Goal: Task Accomplishment & Management: Manage account settings

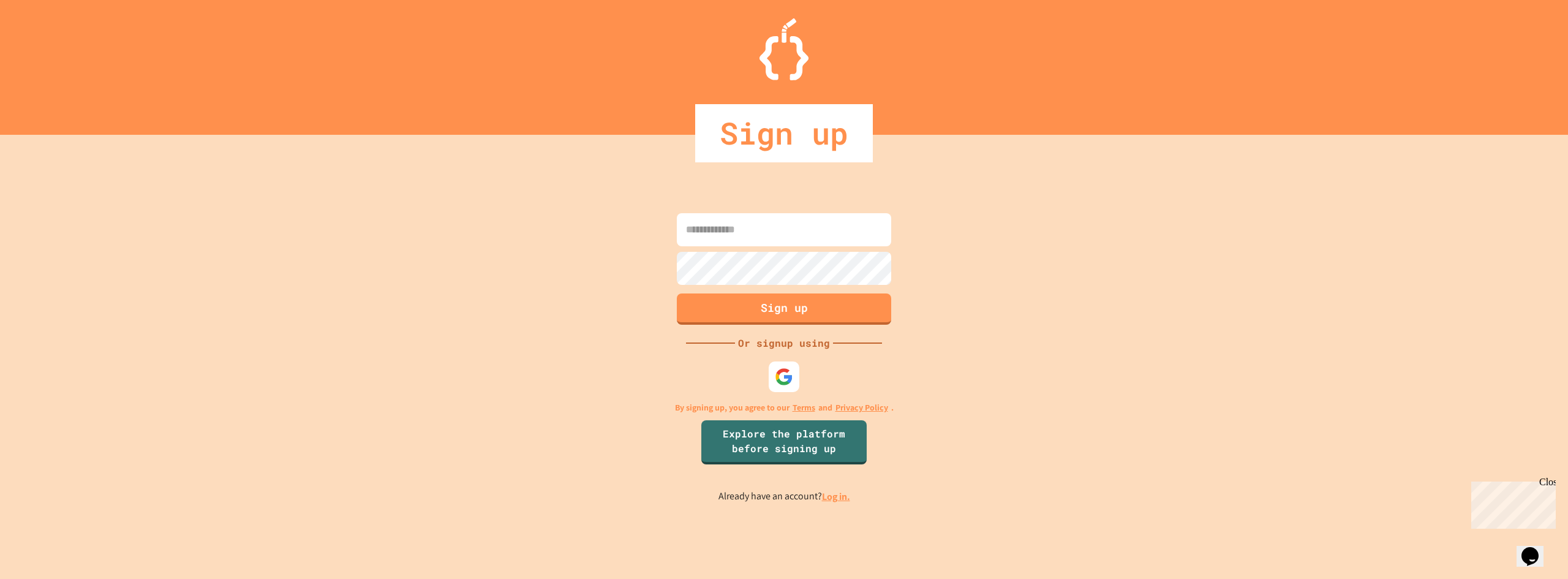
click at [843, 501] on link "Log in." at bounding box center [836, 497] width 28 height 13
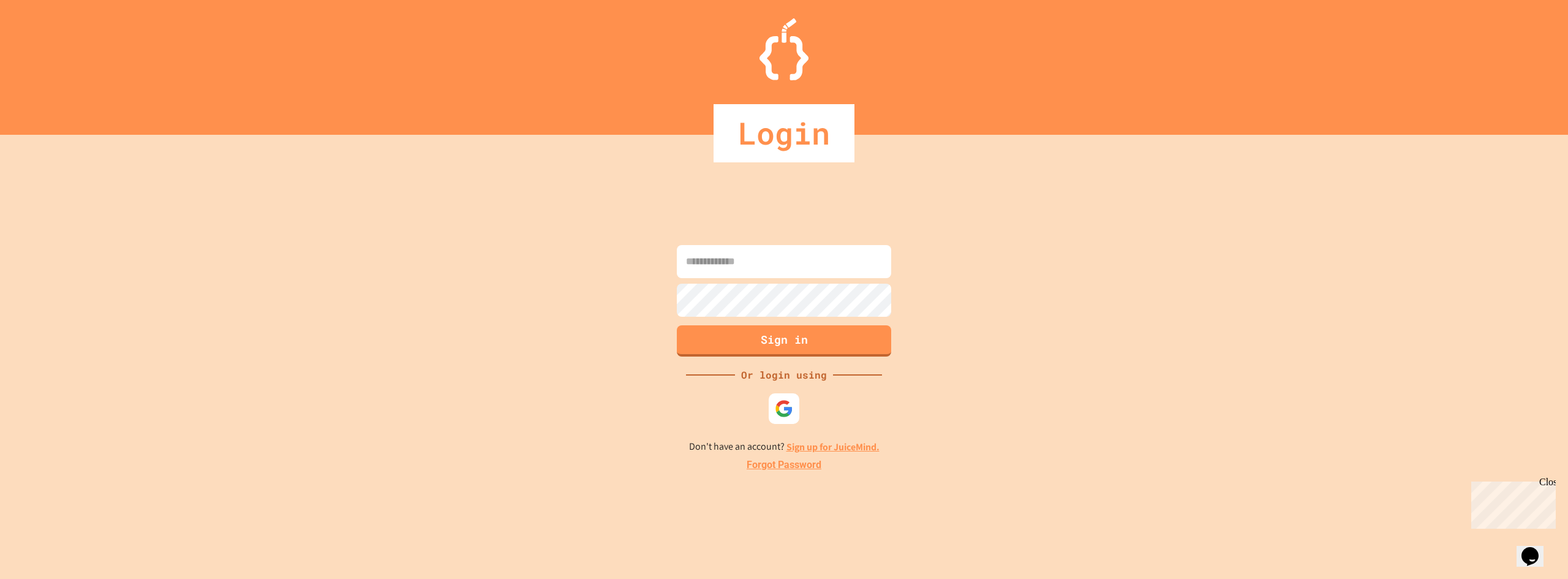
click at [803, 266] on input at bounding box center [784, 261] width 214 height 33
type input "**********"
click at [838, 340] on button "Sign in" at bounding box center [784, 340] width 219 height 32
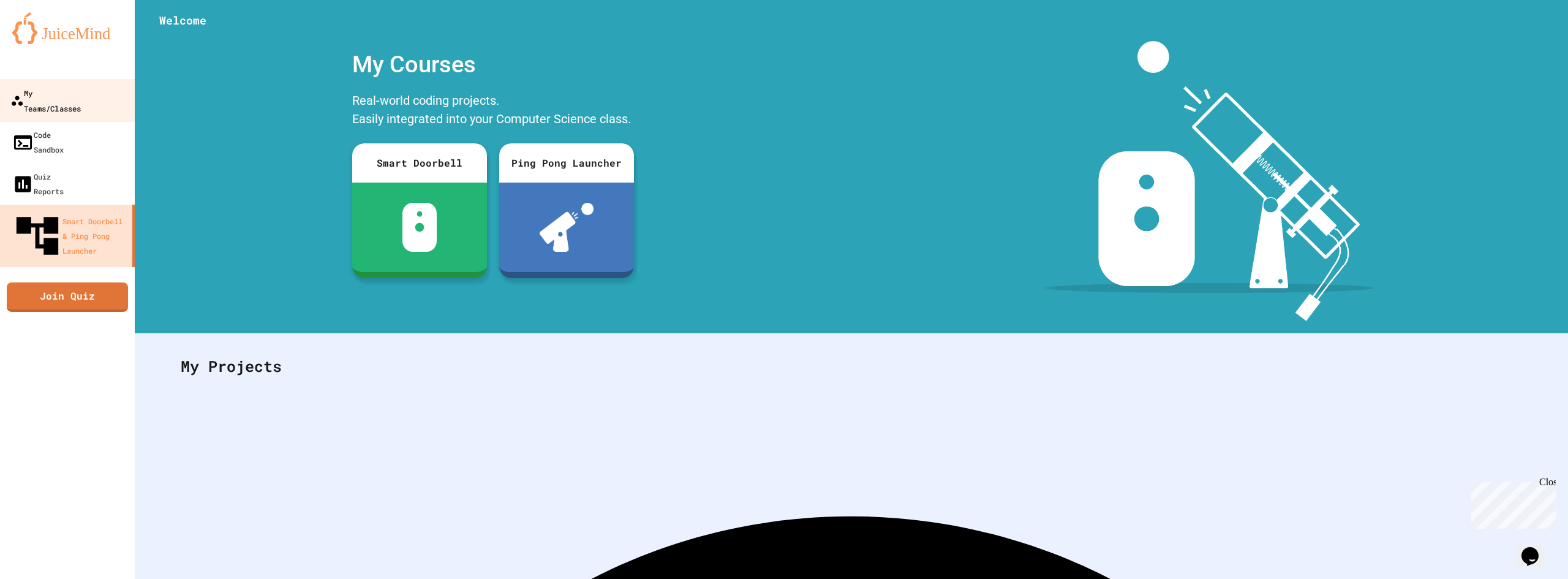
click at [93, 101] on link "My Teams/Classes" at bounding box center [67, 100] width 139 height 43
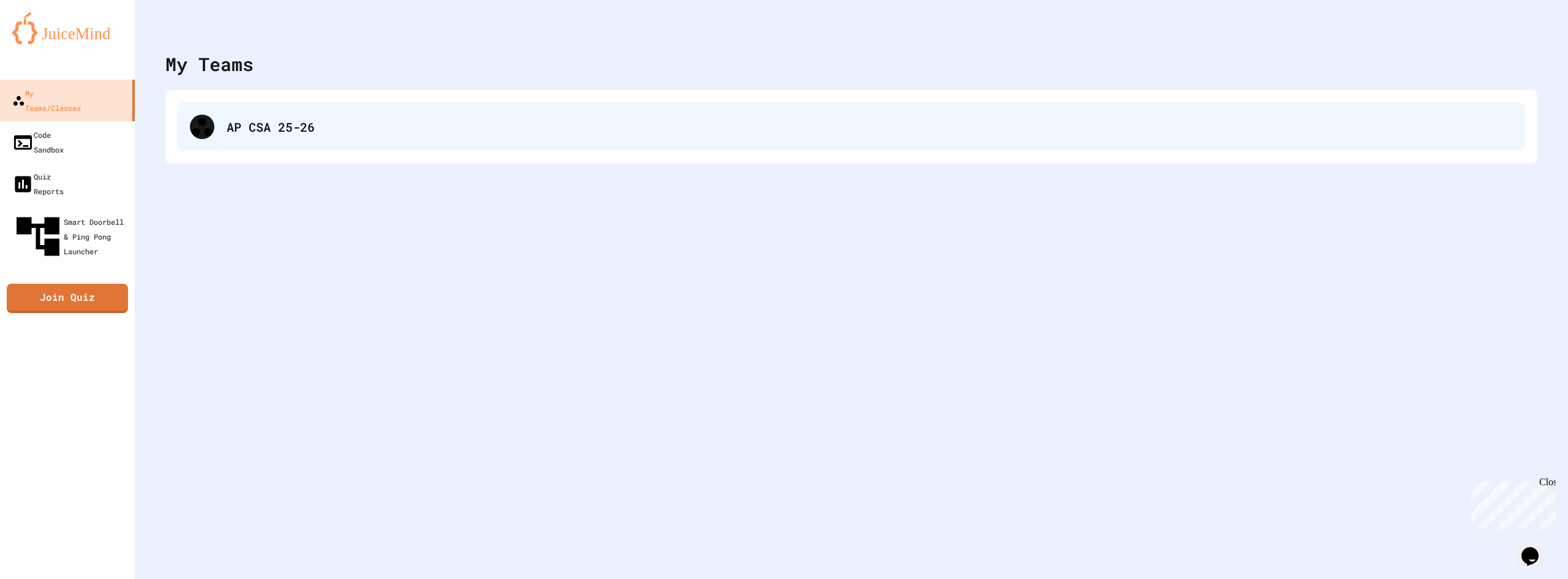
click at [266, 125] on div "AP CSA 25-26" at bounding box center [870, 127] width 1286 height 19
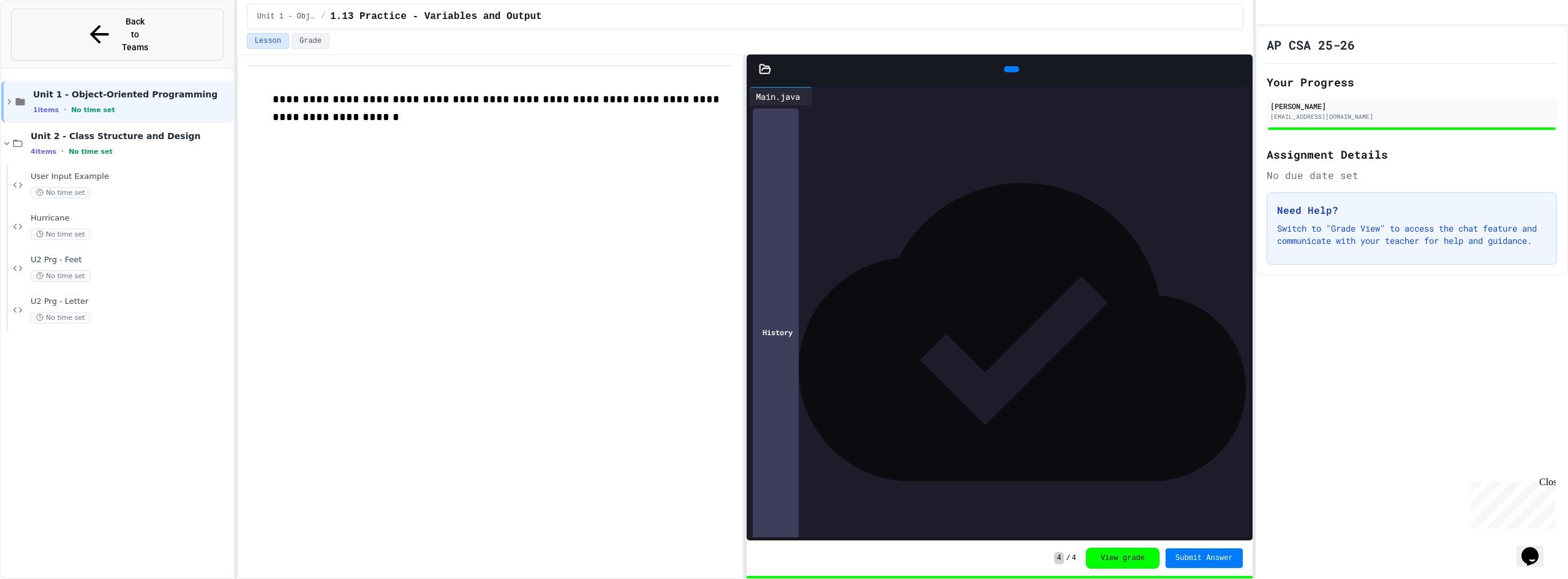
click at [129, 21] on span "Back to Teams" at bounding box center [135, 35] width 29 height 39
